Goal: Information Seeking & Learning: Learn about a topic

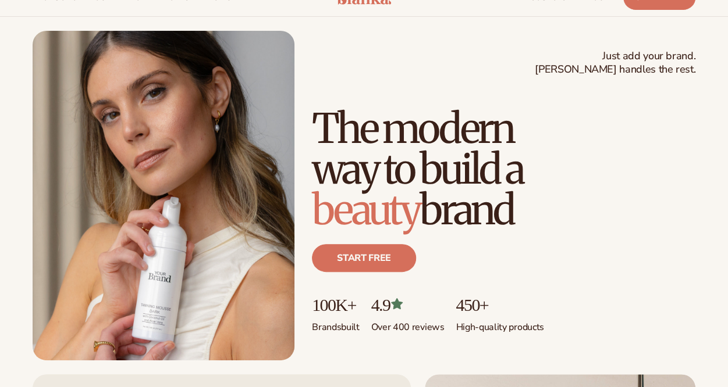
scroll to position [58, 0]
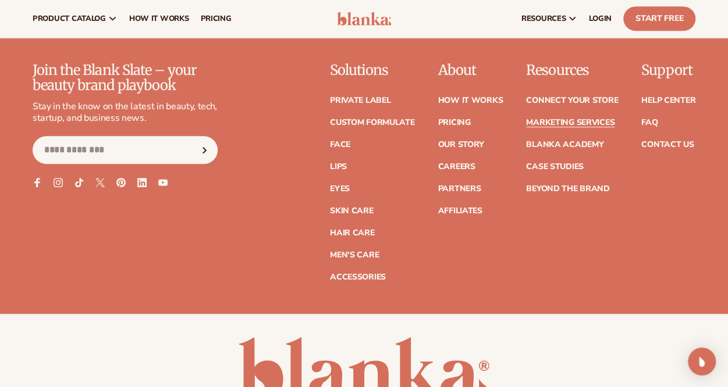
scroll to position [2476, 0]
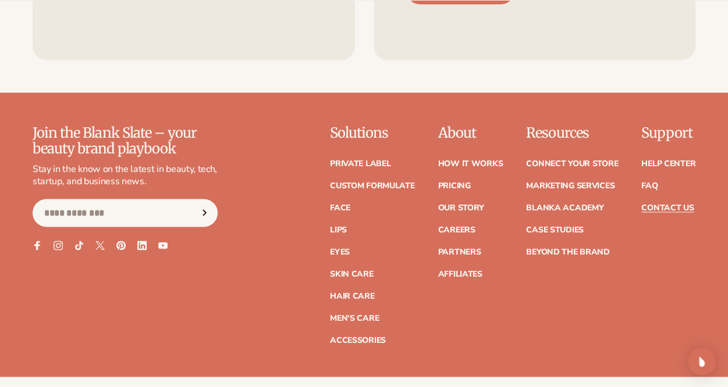
scroll to position [989, 0]
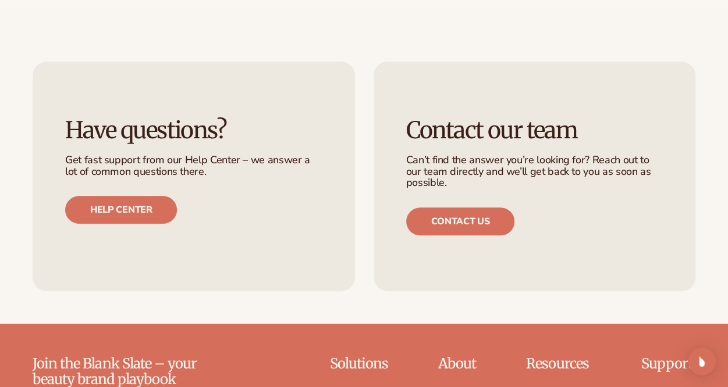
scroll to position [2327, 0]
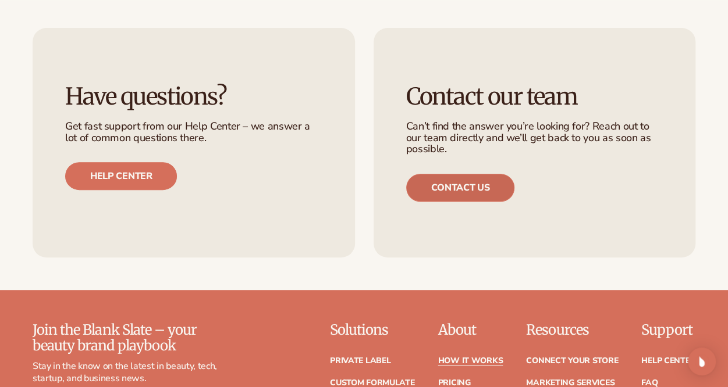
click at [441, 174] on link "Contact us" at bounding box center [460, 188] width 109 height 28
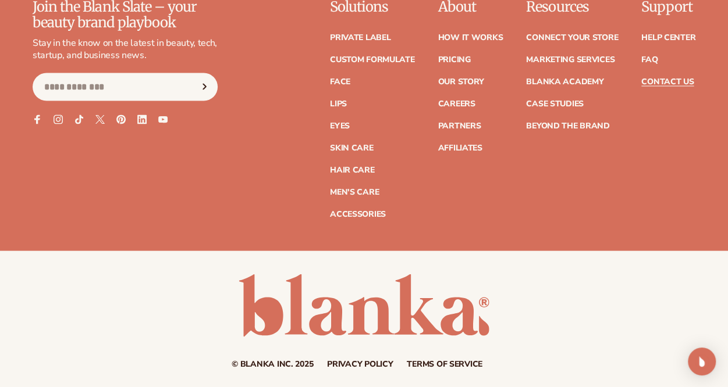
scroll to position [1151, 0]
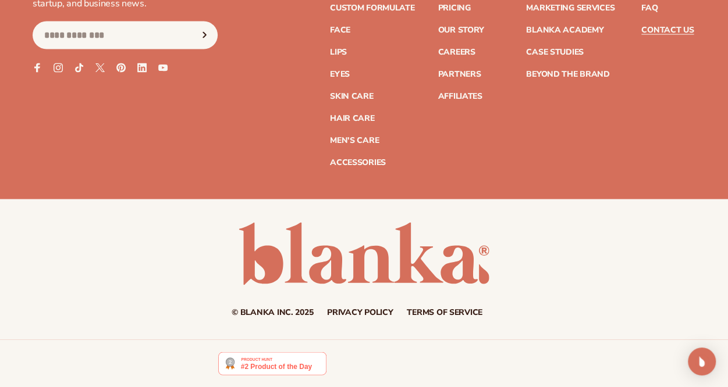
click at [436, 314] on link "Terms of service" at bounding box center [445, 313] width 76 height 8
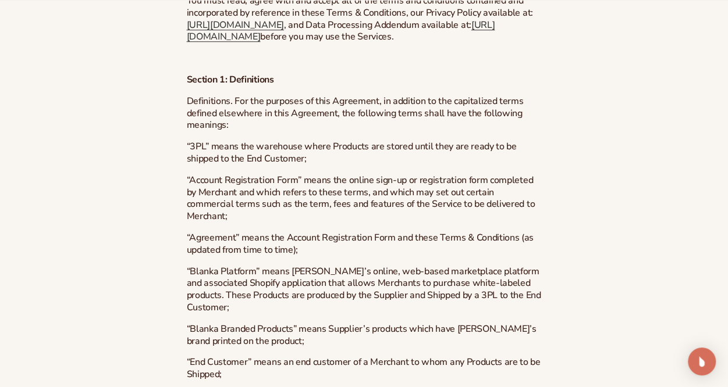
scroll to position [524, 0]
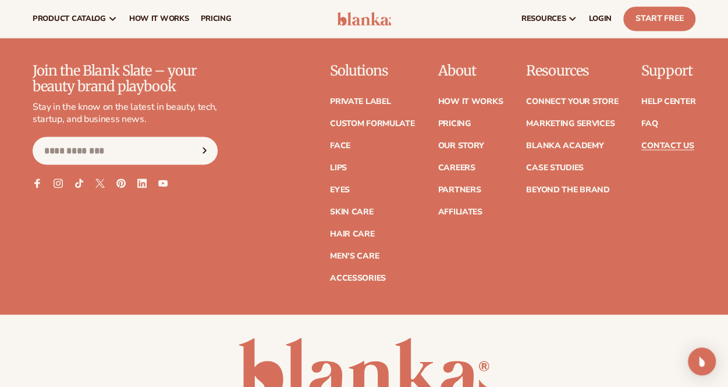
scroll to position [1035, 0]
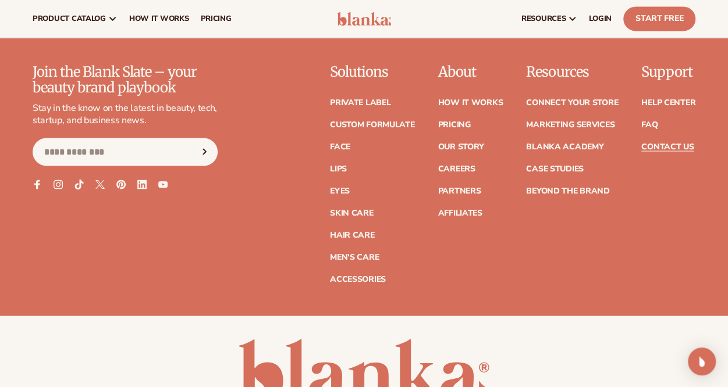
click at [78, 185] on icon at bounding box center [79, 184] width 10 height 10
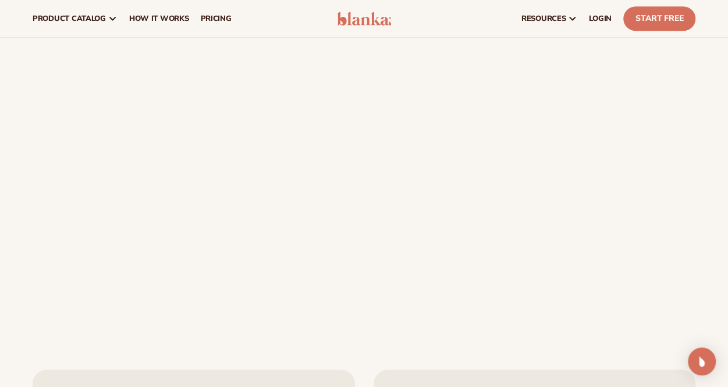
scroll to position [279, 0]
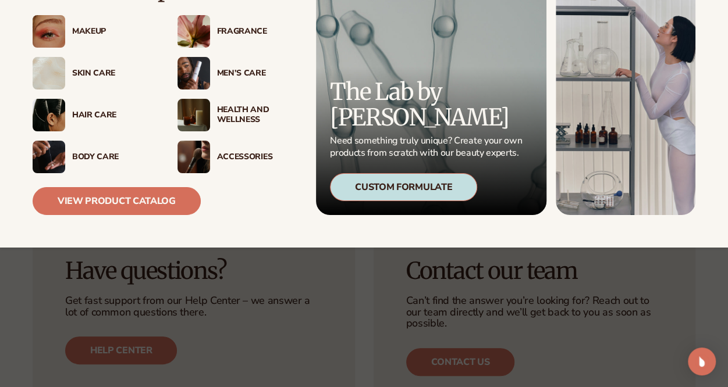
scroll to position [2385, 0]
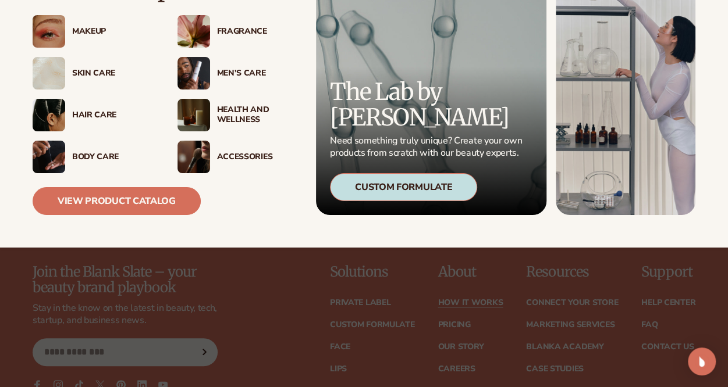
click at [354, 190] on div "Custom Formulate" at bounding box center [403, 187] width 147 height 28
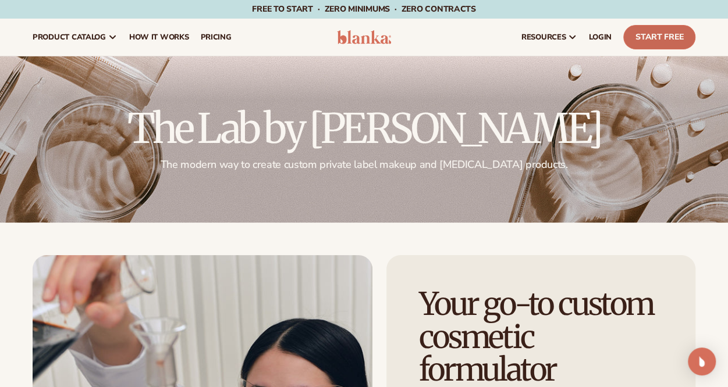
click at [655, 32] on link "Start Free" at bounding box center [659, 37] width 72 height 24
